Goal: Information Seeking & Learning: Compare options

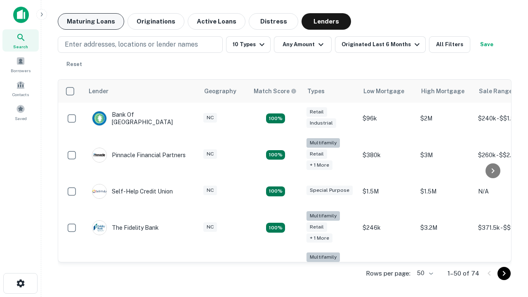
click at [91, 21] on button "Maturing Loans" at bounding box center [91, 21] width 66 height 17
